Goal: Task Accomplishment & Management: Manage account settings

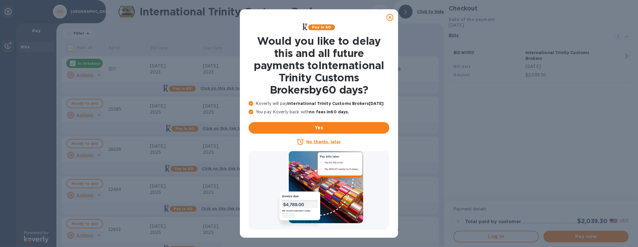
click at [392, 18] on icon at bounding box center [389, 17] width 7 height 7
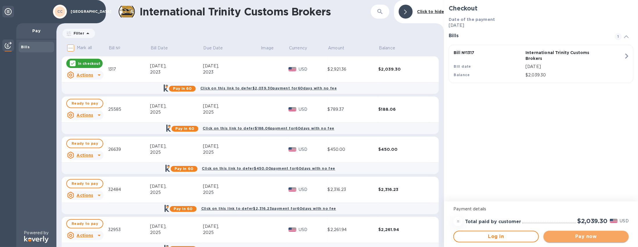
click at [556, 233] on span "Pay now" at bounding box center [586, 236] width 76 height 7
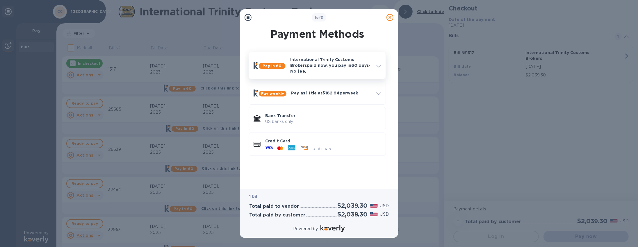
click at [335, 72] on div "Pay in 60 International Trinity Customs Brokers paid now, you pay in 60 days - …" at bounding box center [317, 65] width 132 height 22
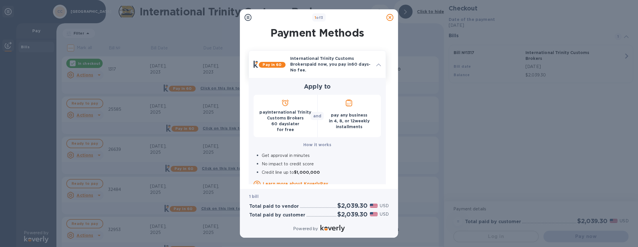
click at [338, 58] on p "International Trinity Customs Brokers paid now, you pay in 60 days - No fee." at bounding box center [330, 64] width 81 height 17
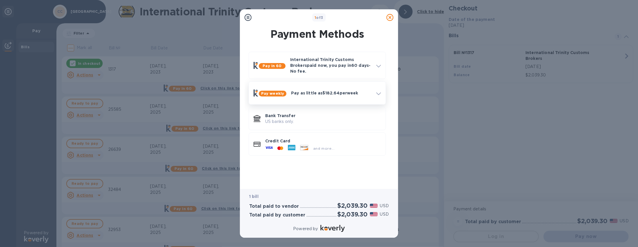
click at [323, 84] on div "Pay weekly Pay as little as $182.64 per week" at bounding box center [317, 93] width 132 height 18
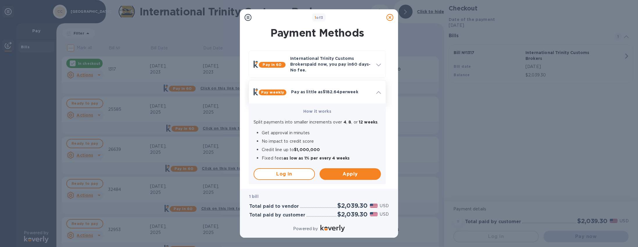
click at [324, 83] on div "Pay weekly Pay as little as $182.64 per week" at bounding box center [317, 92] width 132 height 18
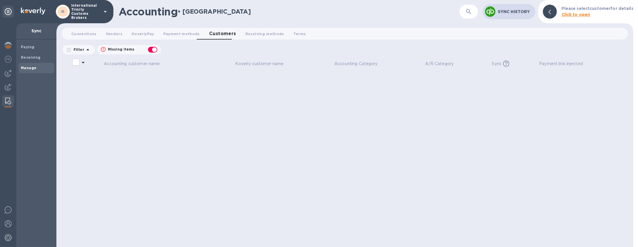
checkbox input "false"
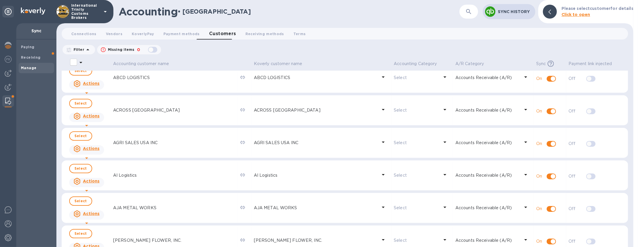
scroll to position [111, 0]
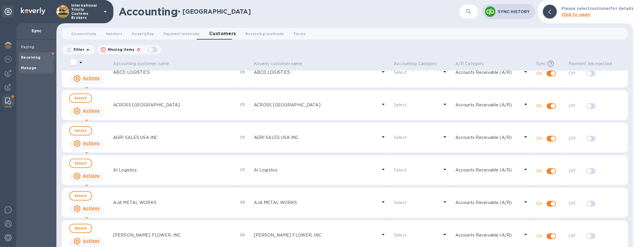
click at [35, 61] on div "Receiving" at bounding box center [36, 57] width 35 height 10
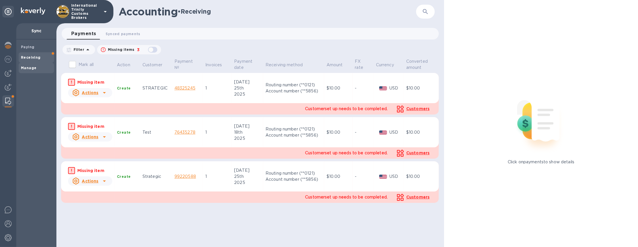
click at [26, 66] on b "Manage" at bounding box center [28, 68] width 15 height 4
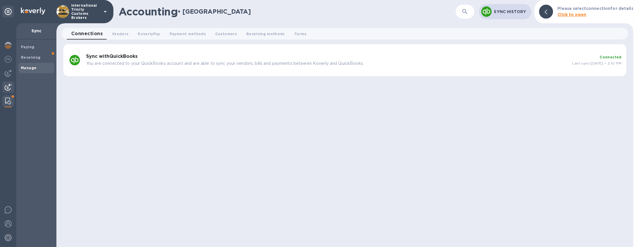
click at [7, 92] on div at bounding box center [8, 87] width 12 height 13
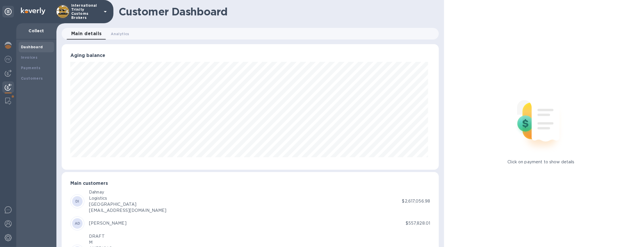
click at [111, 193] on div "Dahnay" at bounding box center [128, 192] width 78 height 6
click at [11, 58] on img at bounding box center [8, 59] width 7 height 7
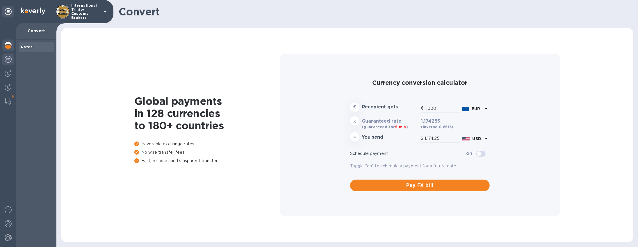
click at [13, 49] on div at bounding box center [8, 46] width 12 height 13
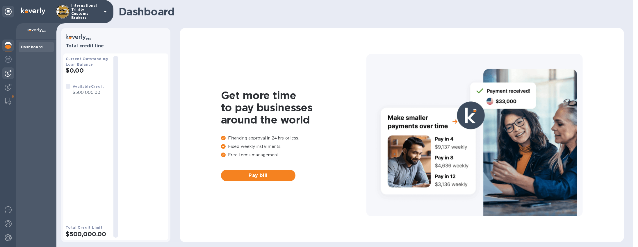
click at [5, 76] on img at bounding box center [8, 73] width 7 height 7
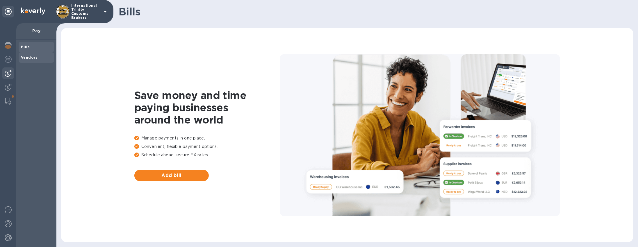
click at [38, 56] on span "Vendors" at bounding box center [36, 58] width 31 height 6
click at [12, 100] on div at bounding box center [8, 101] width 10 height 12
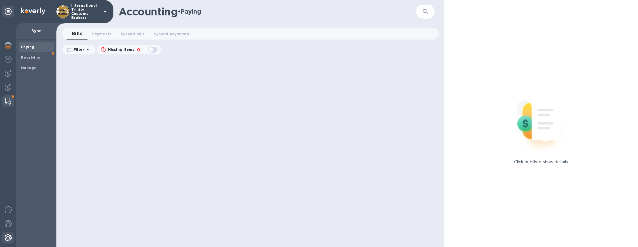
click at [11, 240] on img at bounding box center [8, 237] width 7 height 7
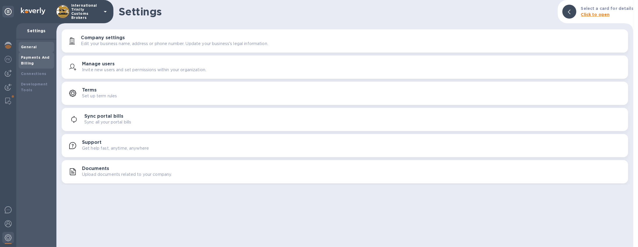
click at [36, 59] on div "Payments And Billing" at bounding box center [36, 61] width 31 height 12
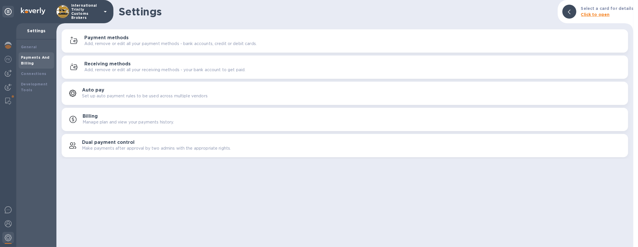
click at [88, 63] on h3 "Receiving methods" at bounding box center [107, 64] width 46 height 6
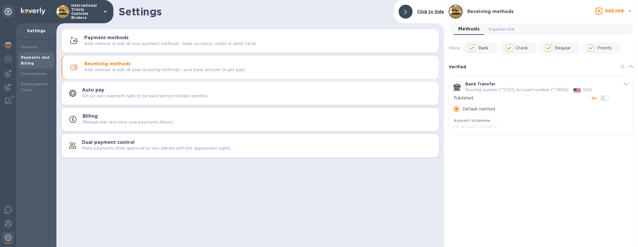
click at [195, 36] on div "Payment methods Add, remove or edit all your payment methods - bank accounts, c…" at bounding box center [259, 41] width 350 height 12
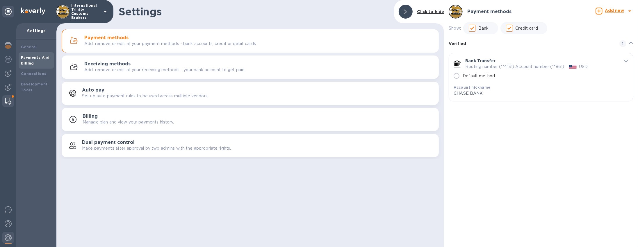
click at [9, 100] on img at bounding box center [8, 101] width 6 height 7
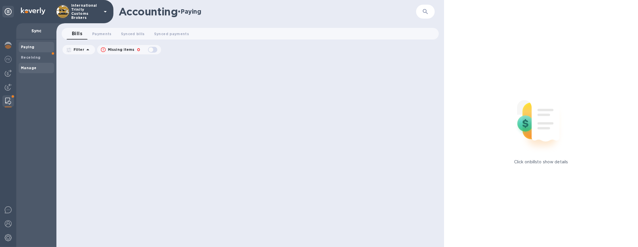
click at [24, 66] on b "Manage" at bounding box center [28, 68] width 15 height 4
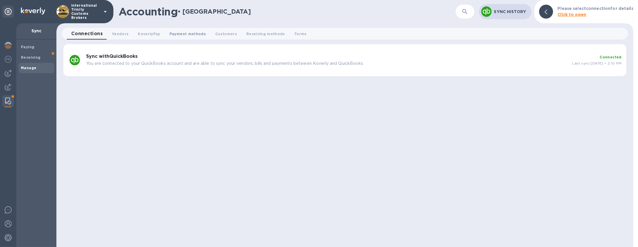
click at [183, 33] on span "Payment methods 0" at bounding box center [187, 34] width 36 height 6
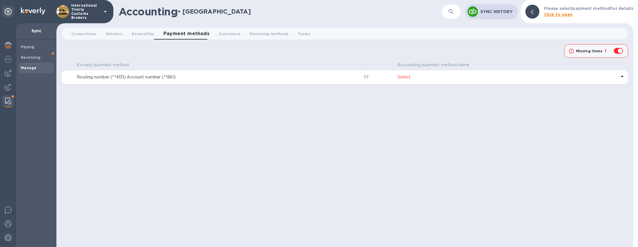
click at [542, 77] on p "Select" at bounding box center [506, 77] width 219 height 6
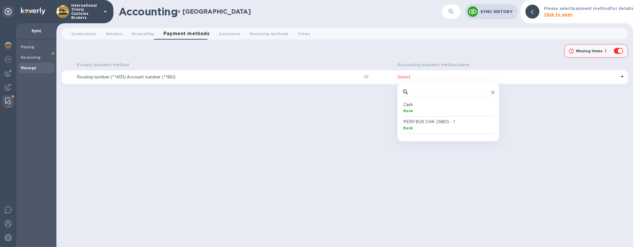
scroll to position [32, 90]
click at [253, 35] on span "Receiving methods 0" at bounding box center [269, 34] width 39 height 6
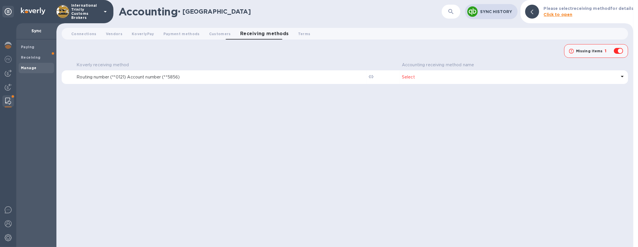
click at [518, 70] on th "Accounting receiving method name" at bounding box center [513, 65] width 228 height 10
click at [516, 73] on div "Select" at bounding box center [509, 77] width 217 height 8
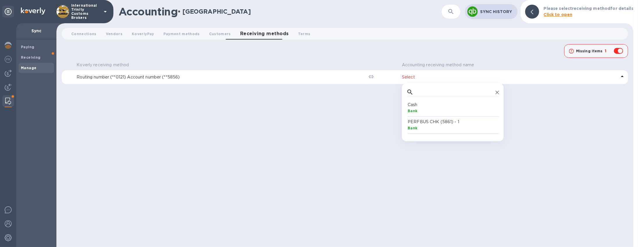
scroll to position [32, 90]
click at [412, 110] on b "Bank" at bounding box center [413, 111] width 10 height 4
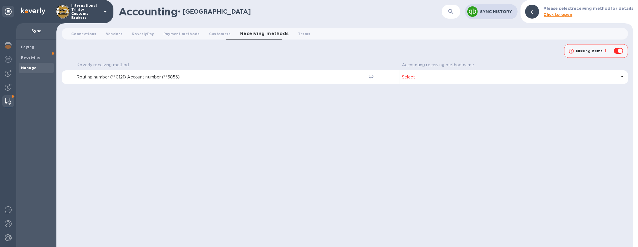
checkbox input "false"
click at [480, 76] on p "Cash" at bounding box center [509, 77] width 215 height 6
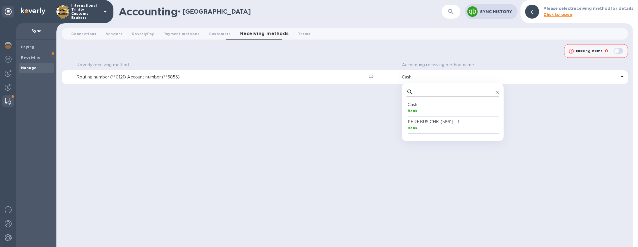
click at [422, 90] on input "text" at bounding box center [454, 92] width 77 height 9
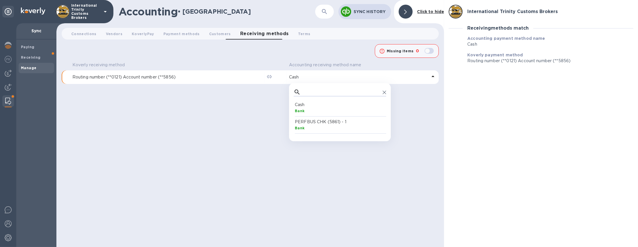
click at [406, 14] on icon at bounding box center [405, 12] width 3 height 5
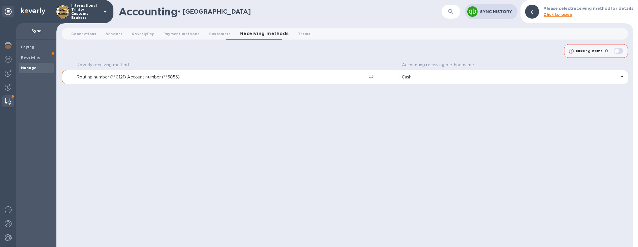
click at [621, 76] on icon at bounding box center [622, 76] width 7 height 7
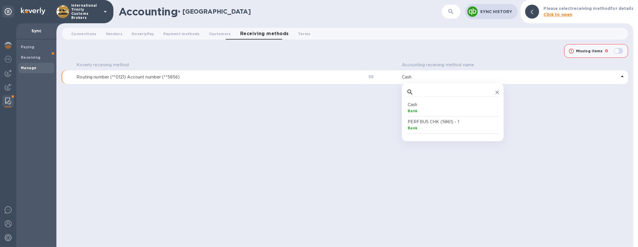
scroll to position [32, 90]
click at [420, 92] on input "text" at bounding box center [454, 92] width 77 height 9
click at [473, 108] on div "Bank" at bounding box center [454, 111] width 92 height 6
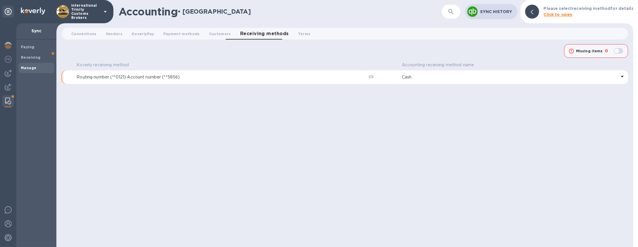
click at [465, 80] on p "Cash" at bounding box center [509, 77] width 215 height 6
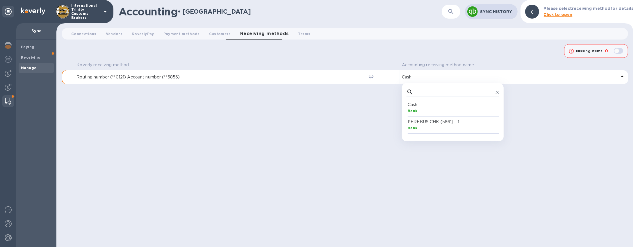
click at [130, 90] on div "Koverly receiving method Accounting receiving method name Routing number (**012…" at bounding box center [345, 153] width 566 height 187
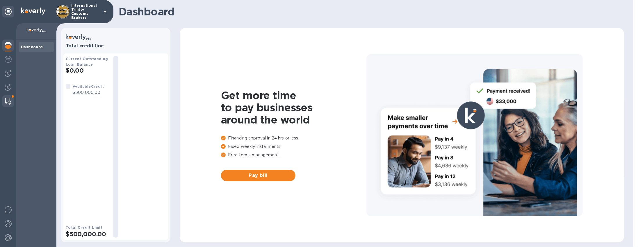
click at [6, 101] on img at bounding box center [8, 101] width 6 height 7
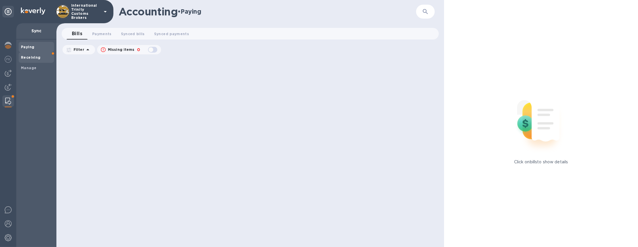
click at [49, 56] on span "Receiving" at bounding box center [36, 58] width 31 height 6
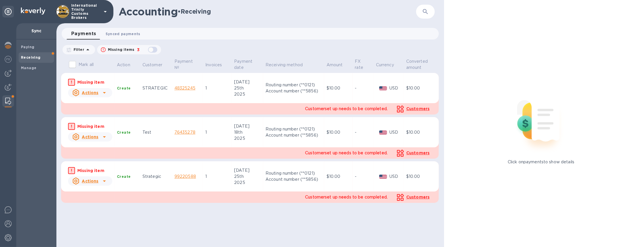
click at [121, 34] on span "Synced payments 0" at bounding box center [123, 34] width 35 height 6
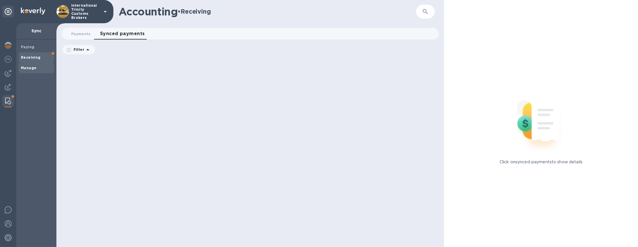
click at [41, 67] on span "Manage" at bounding box center [36, 68] width 31 height 6
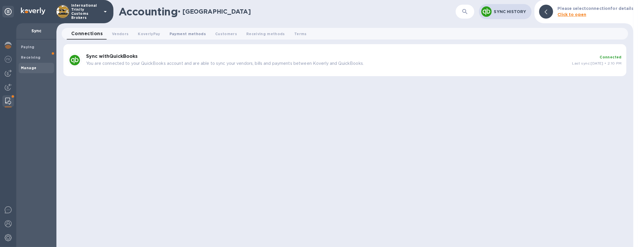
click at [182, 33] on span "Payment methods 0" at bounding box center [187, 34] width 36 height 6
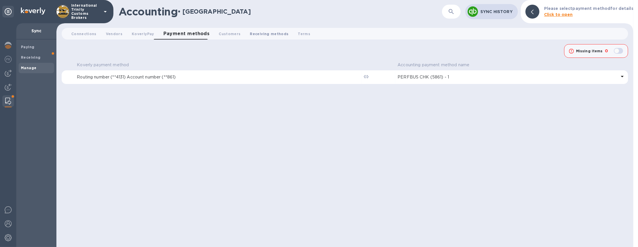
click at [265, 31] on span "Receiving methods 0" at bounding box center [269, 34] width 39 height 6
click at [619, 76] on icon at bounding box center [622, 76] width 7 height 7
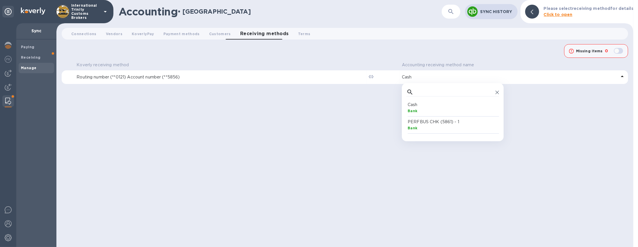
scroll to position [32, 90]
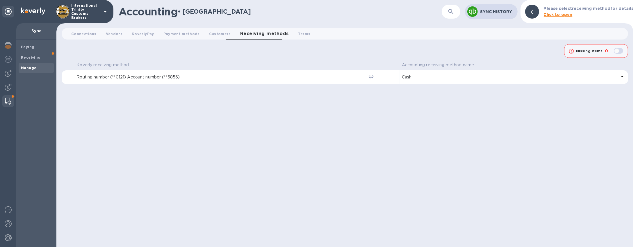
click at [570, 124] on div "Koverly receiving method Accounting receiving method name Routing number (**012…" at bounding box center [345, 153] width 566 height 187
click at [163, 37] on span "Payment methods 0" at bounding box center [181, 34] width 36 height 6
click at [224, 33] on span "Customers 0" at bounding box center [230, 34] width 22 height 6
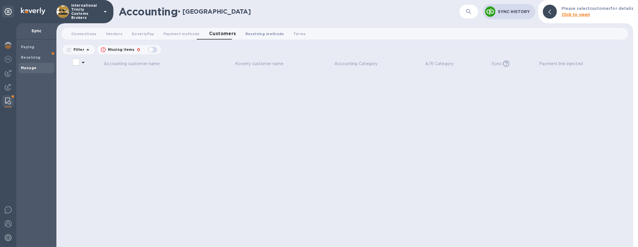
click at [251, 35] on span "Receiving methods 0" at bounding box center [264, 34] width 39 height 6
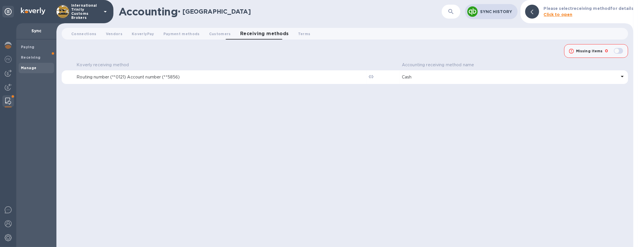
click at [410, 76] on p "Cash" at bounding box center [509, 77] width 215 height 6
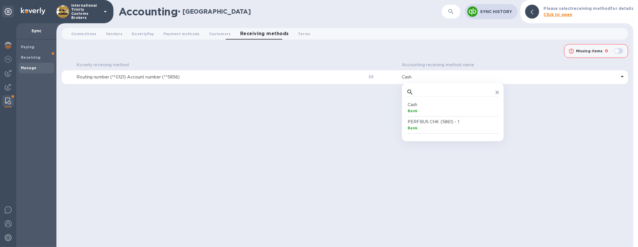
scroll to position [32, 90]
click at [398, 40] on div "Connections 0 Vendors 0 KoverlyPay 0 Payment methods 0 Customers 0 Receiving me…" at bounding box center [344, 35] width 577 height 14
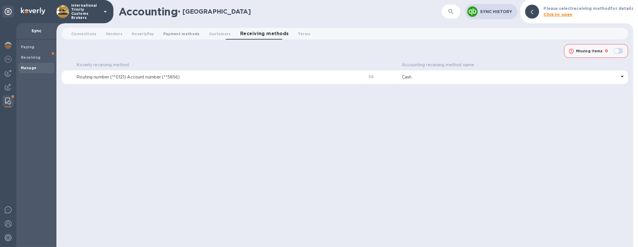
click at [166, 35] on span "Payment methods 0" at bounding box center [181, 34] width 36 height 6
click at [250, 35] on span "Receiving methods 0" at bounding box center [269, 34] width 39 height 6
click at [209, 32] on span "Customers 0" at bounding box center [220, 34] width 22 height 6
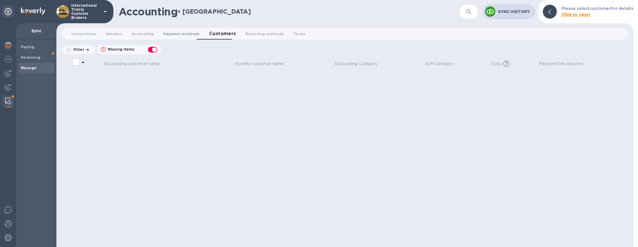
click at [182, 34] on span "Payment methods 0" at bounding box center [181, 34] width 36 height 6
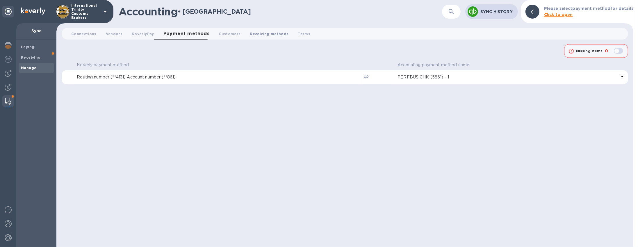
drag, startPoint x: 223, startPoint y: 34, endPoint x: 255, endPoint y: 35, distance: 32.3
click at [223, 34] on span "Customers 0" at bounding box center [230, 34] width 22 height 6
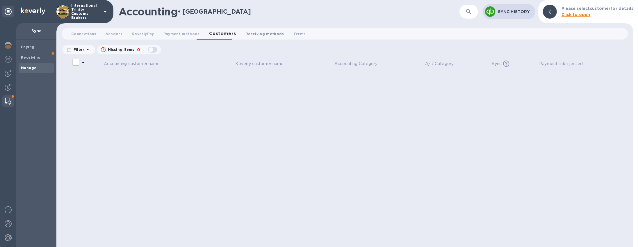
click at [263, 35] on span "Receiving methods 0" at bounding box center [264, 34] width 39 height 6
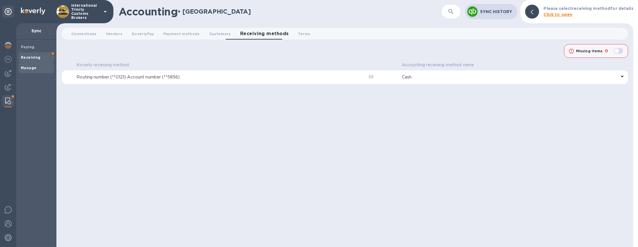
click at [37, 56] on b "Receiving" at bounding box center [31, 57] width 20 height 4
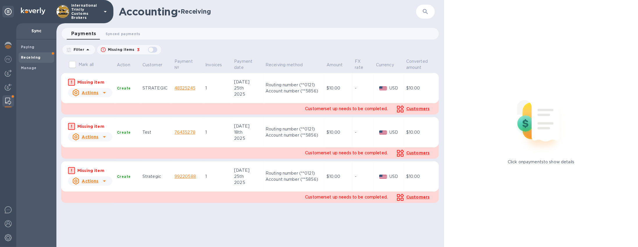
click at [70, 83] on rect at bounding box center [71, 82] width 6 height 6
click at [40, 49] on span "Paying" at bounding box center [36, 47] width 31 height 6
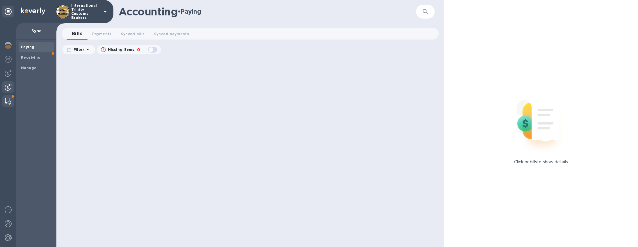
click at [10, 88] on img at bounding box center [8, 87] width 7 height 7
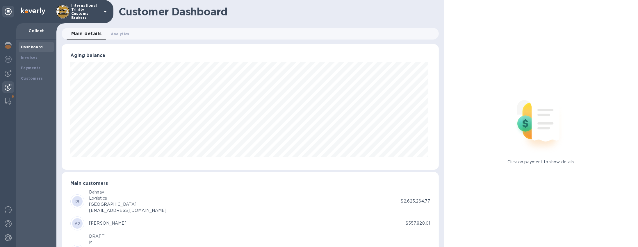
scroll to position [67, 0]
